Goal: Information Seeking & Learning: Check status

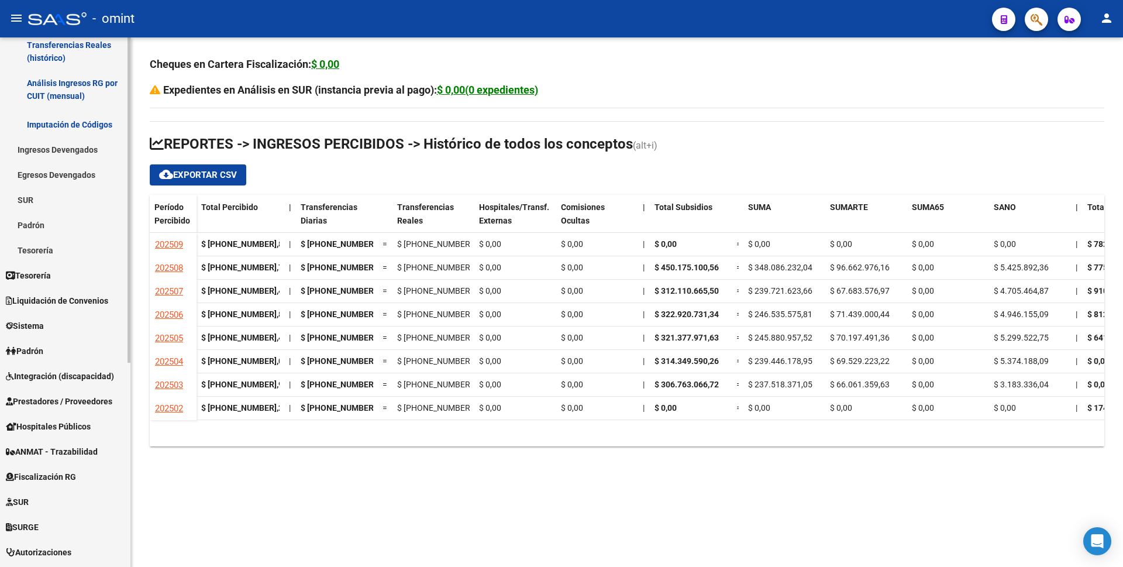
scroll to position [332, 0]
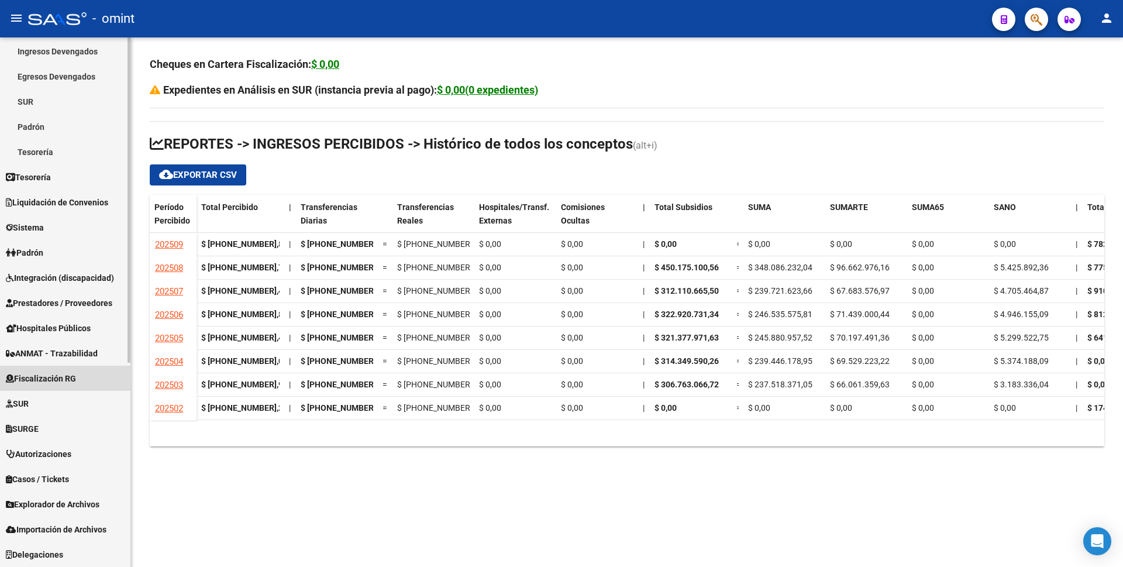
click at [42, 379] on span "Fiscalización RG" at bounding box center [41, 378] width 70 height 13
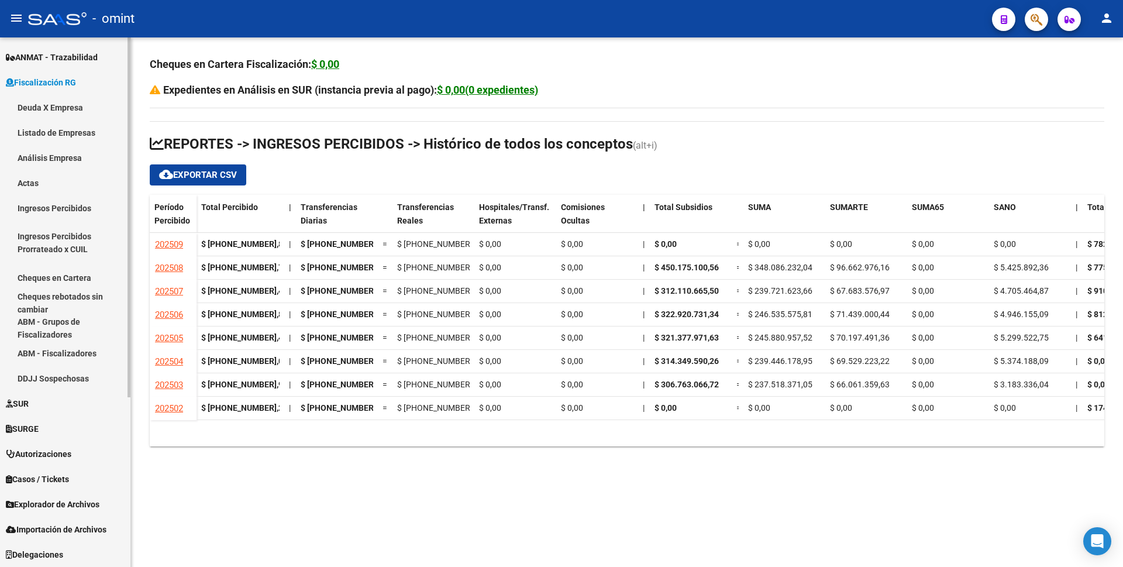
scroll to position [249, 0]
click at [75, 109] on link "Deuda X Empresa" at bounding box center [65, 107] width 130 height 25
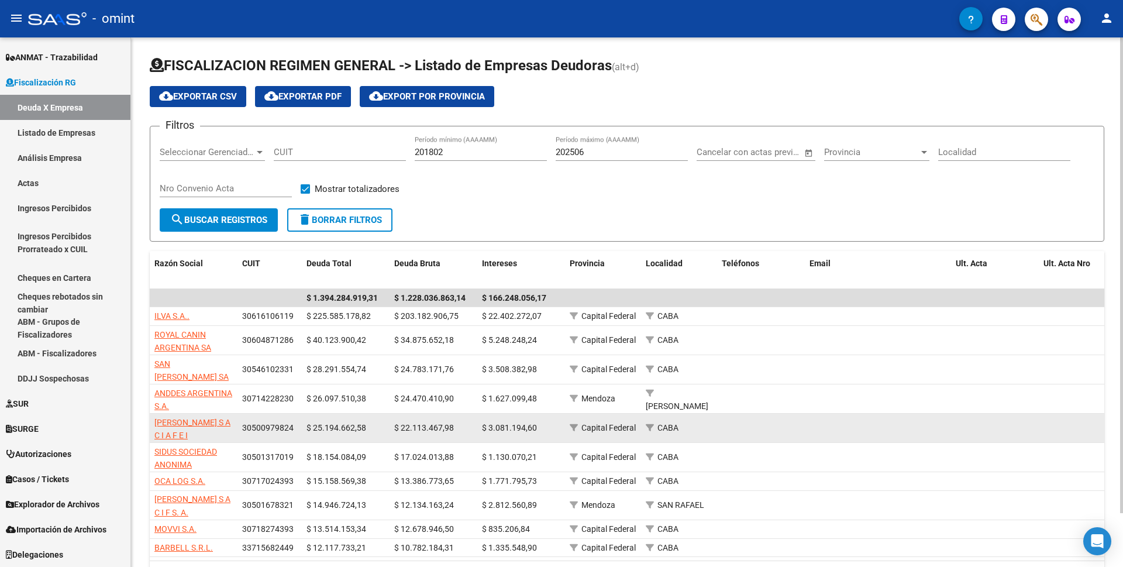
scroll to position [58, 0]
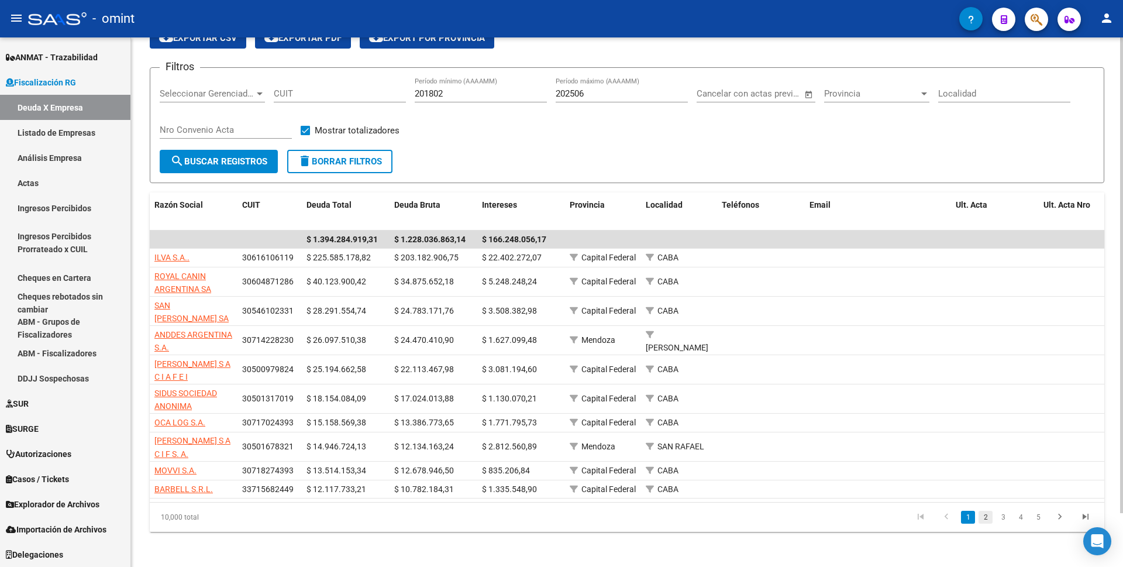
click at [982, 520] on link "2" at bounding box center [985, 516] width 14 height 13
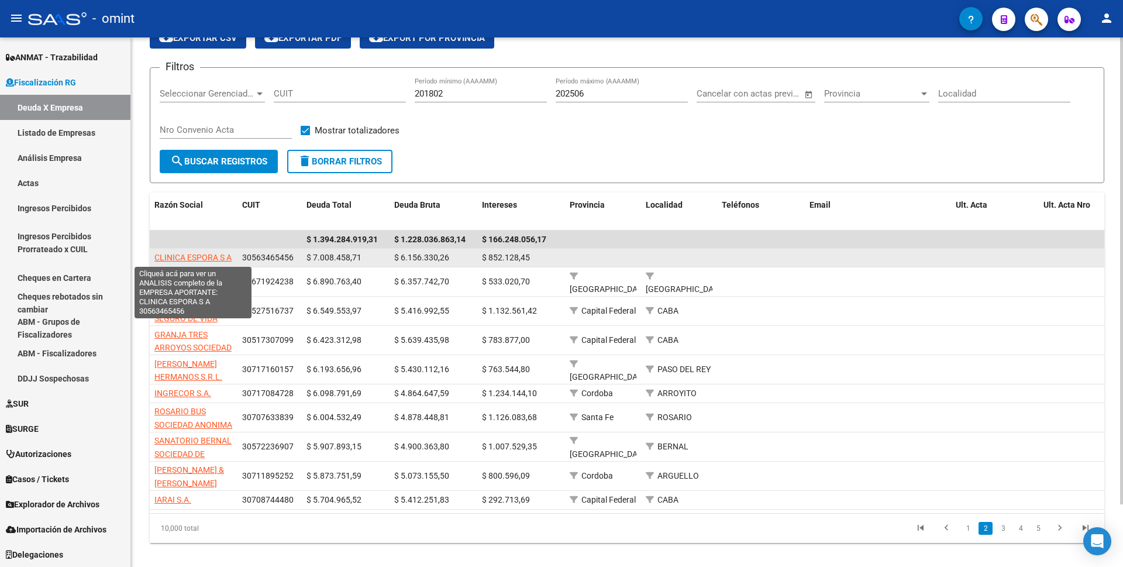
click at [196, 255] on span "CLINICA ESPORA S A" at bounding box center [192, 257] width 77 height 9
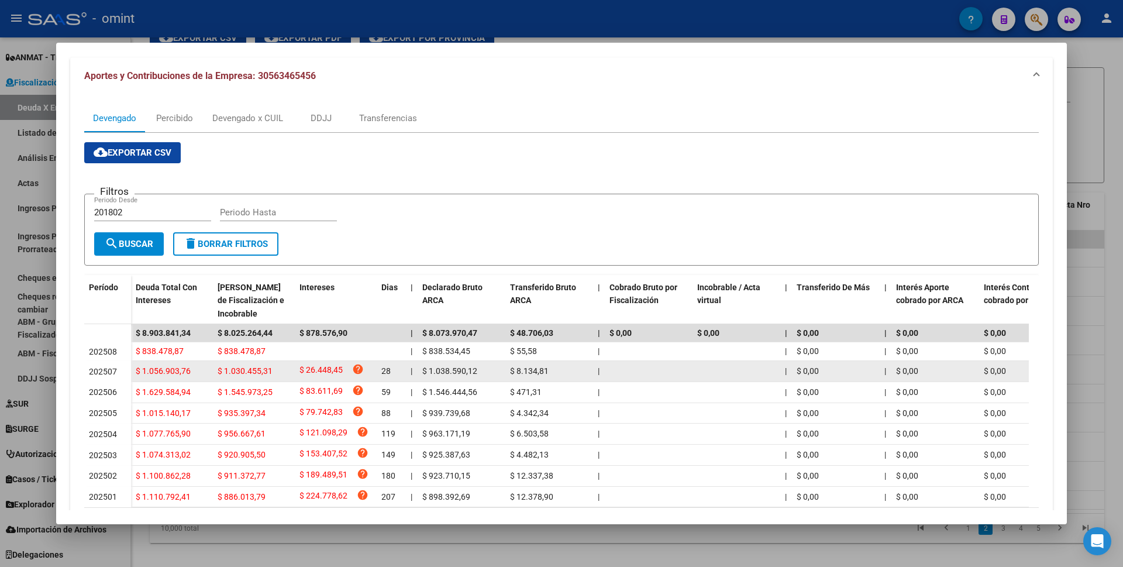
scroll to position [185, 0]
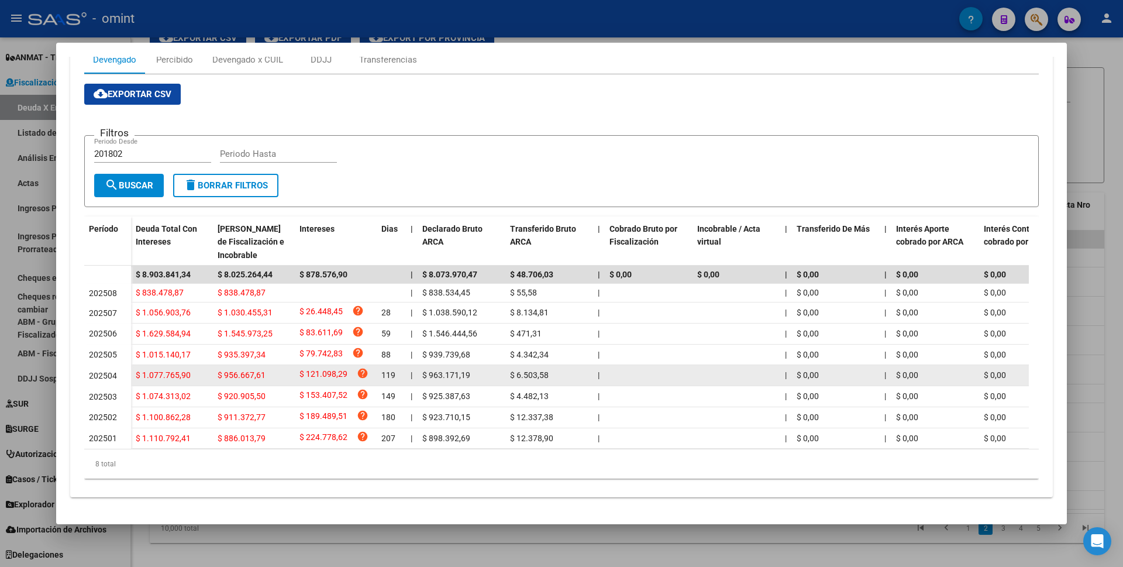
click at [169, 370] on span "$ 1.077.765,90" at bounding box center [163, 374] width 55 height 9
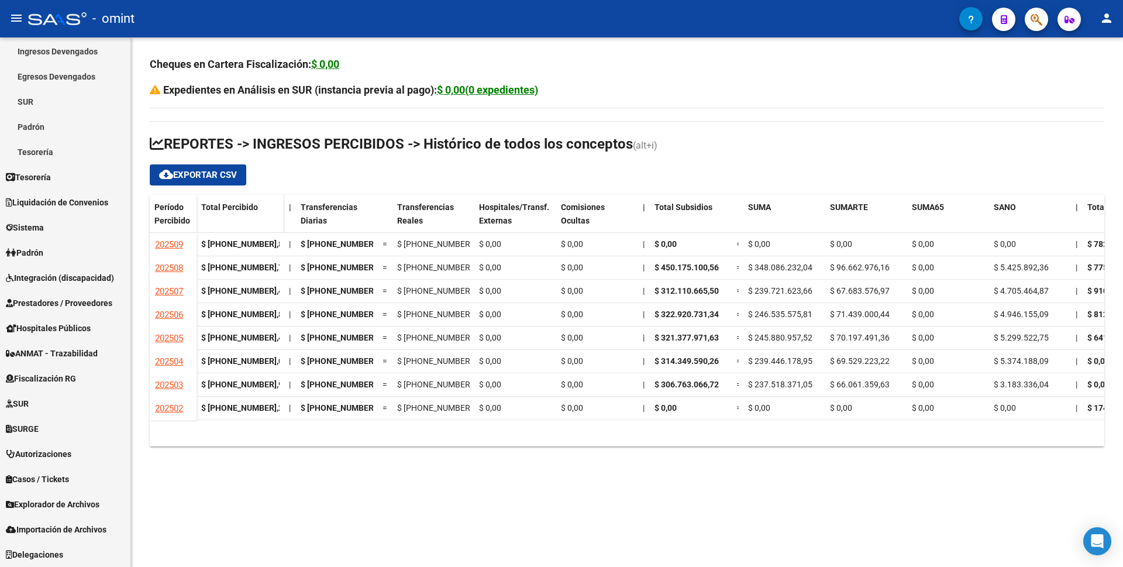
scroll to position [332, 0]
click at [1002, 19] on icon "button" at bounding box center [1003, 19] width 6 height 9
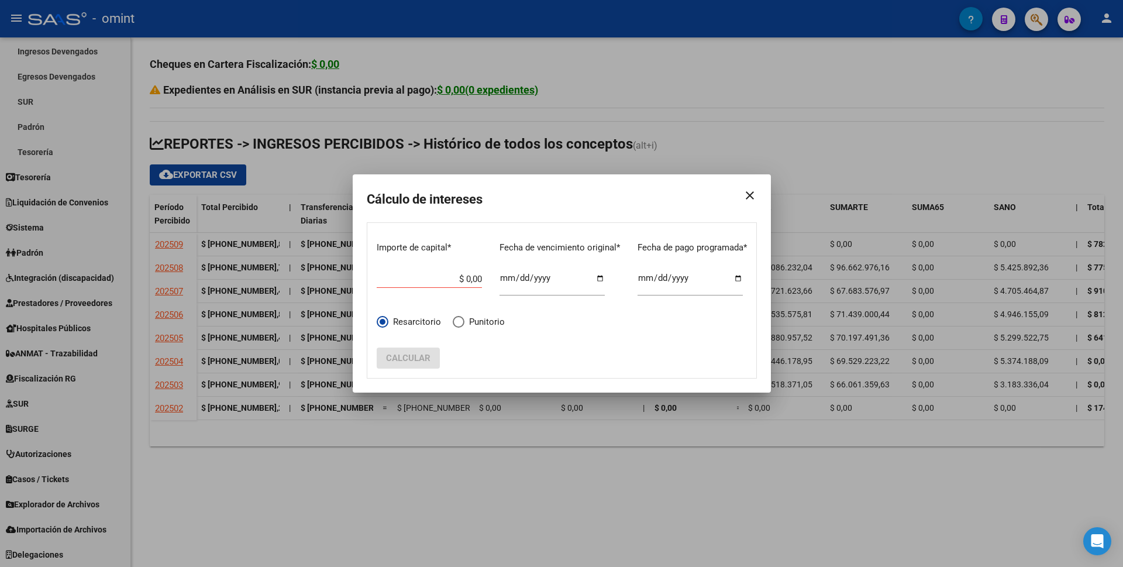
click at [750, 195] on mat-icon "close" at bounding box center [744, 195] width 23 height 33
